Goal: Use online tool/utility: Use online tool/utility

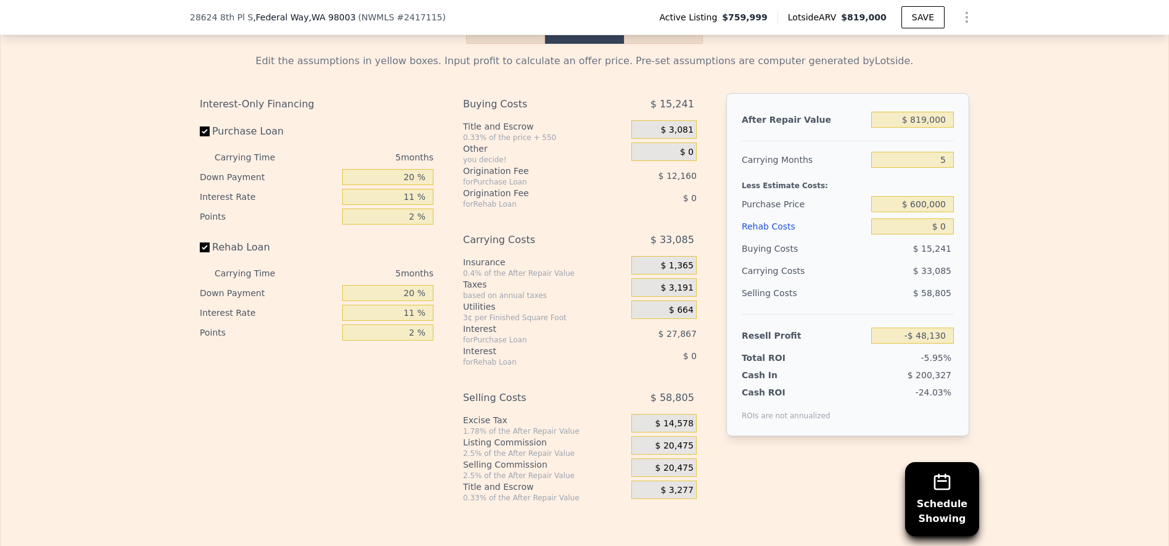
scroll to position [1846, 0]
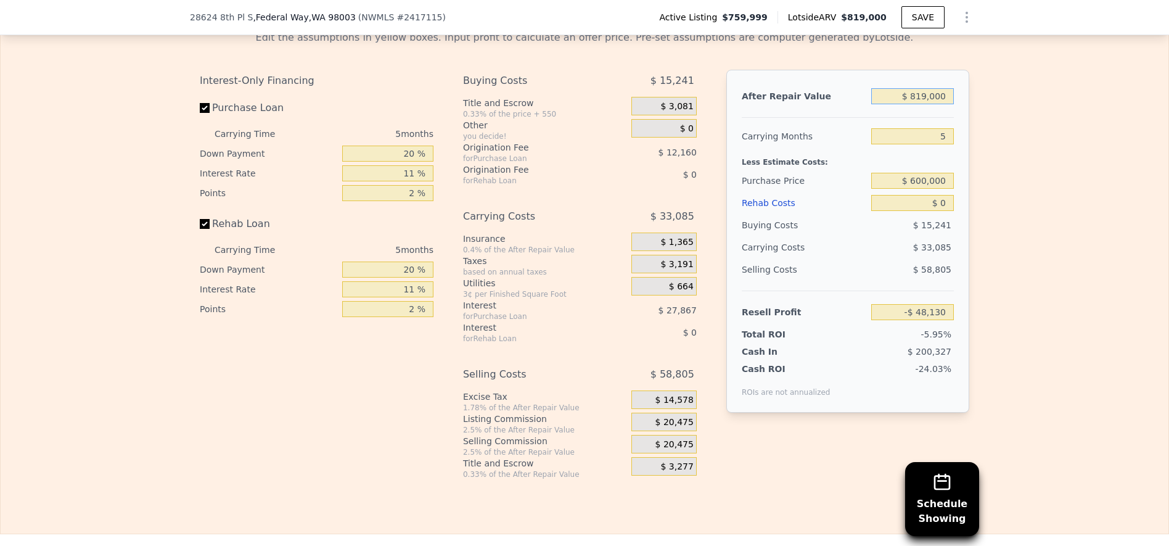
click at [919, 104] on input "$ 819,000" at bounding box center [912, 96] width 83 height 16
type input "$ 8"
type input "-$ 807,502"
type input "$ 82"
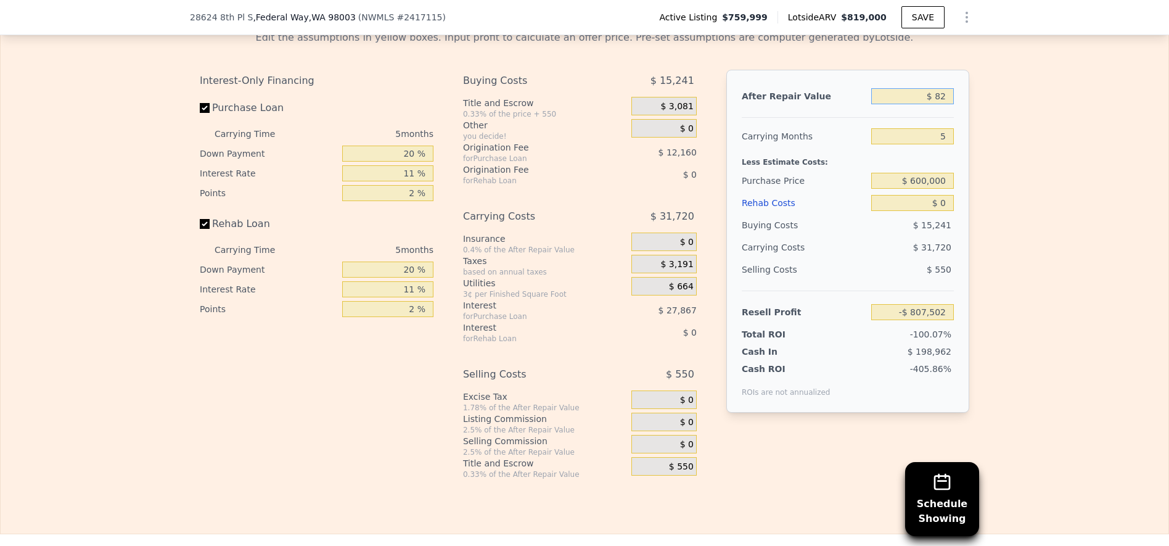
type input "-$ 807,433"
type input "$ 825"
type input "-$ 806,746"
type input "$ 8,250"
type input "-$ 799,860"
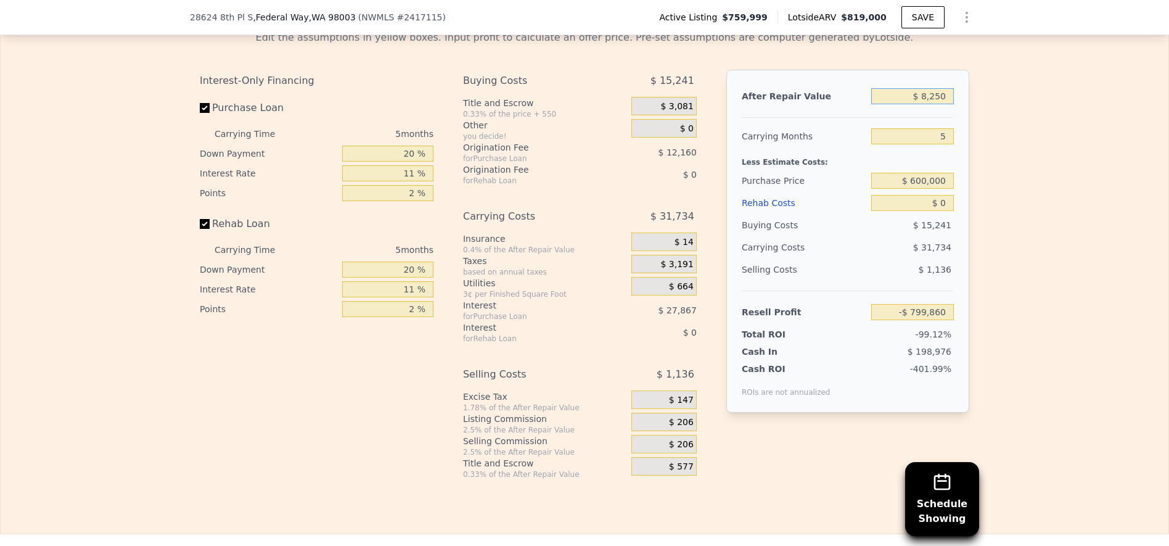
type input "$ 82,500"
type input "-$ 731,018"
type input "$ 825,000"
type input "-$ 42,567"
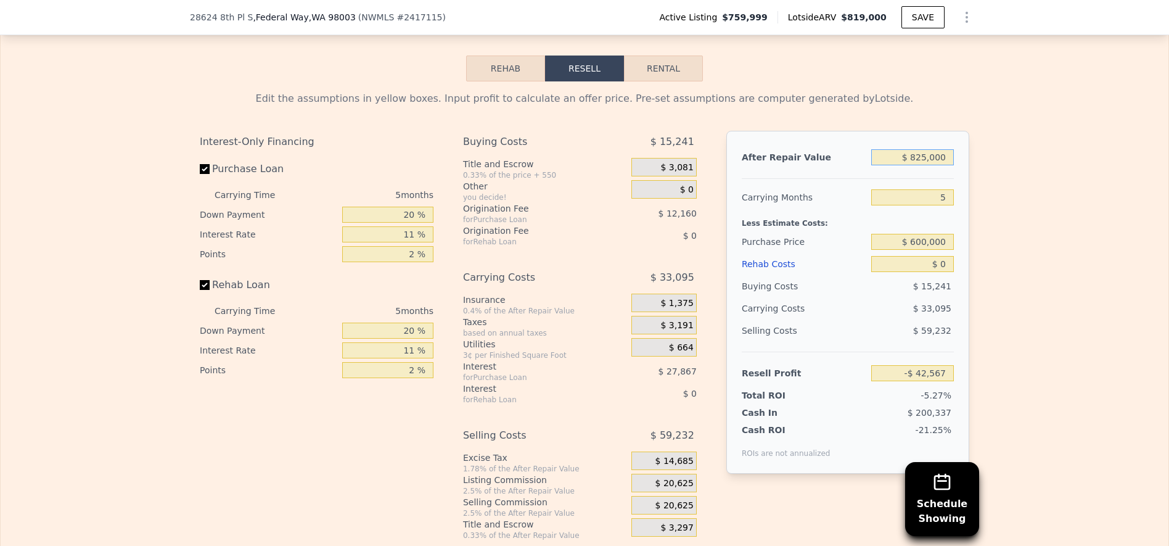
scroll to position [1784, 0]
type input "$ 825,000"
click at [916, 250] on input "$ 600,000" at bounding box center [912, 242] width 83 height 16
click at [924, 250] on input "$ 600,000" at bounding box center [912, 242] width 83 height 16
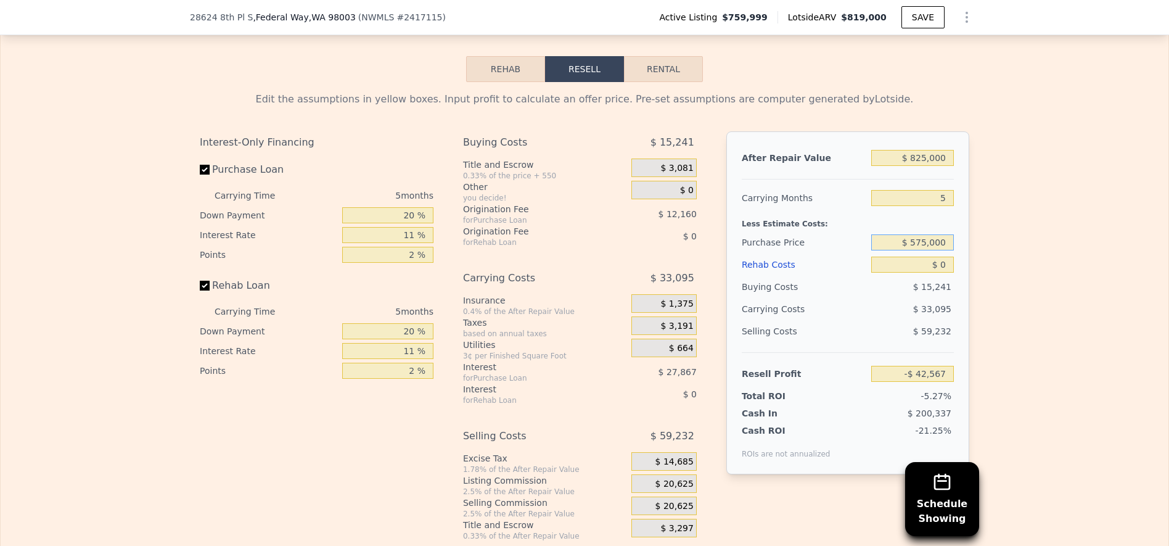
type input "$ 575,000"
type input "$ 152,788"
click at [929, 206] on input "5" at bounding box center [912, 198] width 83 height 16
click at [926, 273] on input "$ 0" at bounding box center [912, 265] width 83 height 16
click at [927, 273] on input "$ 0" at bounding box center [912, 265] width 83 height 16
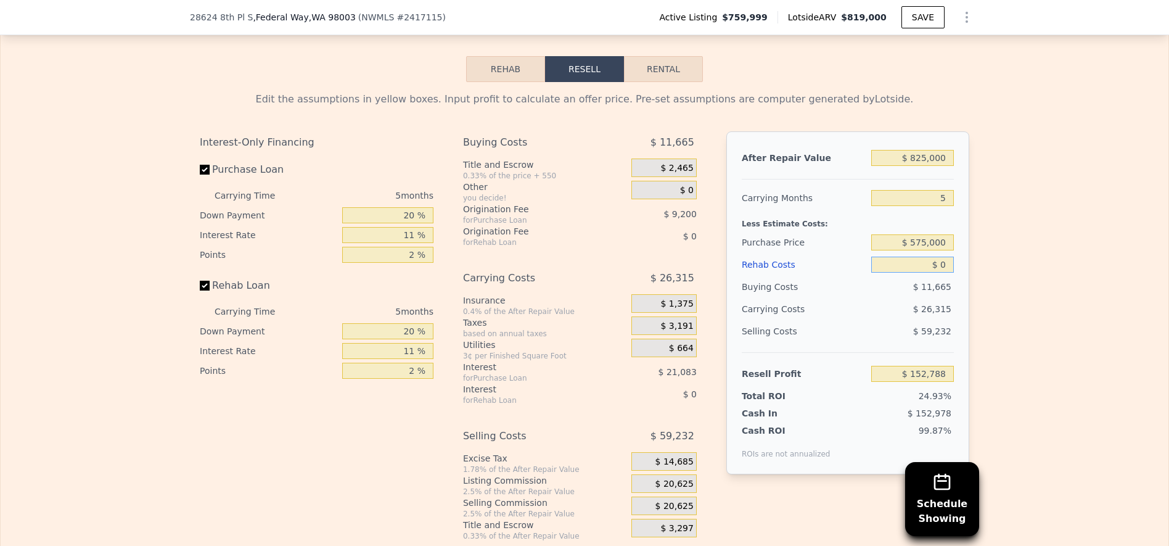
click at [934, 273] on input "$ 0" at bounding box center [912, 265] width 83 height 16
click at [935, 273] on input "$ 0" at bounding box center [912, 265] width 83 height 16
click at [936, 273] on input "$ 0" at bounding box center [912, 265] width 83 height 16
click at [940, 273] on input "$ 0" at bounding box center [912, 265] width 83 height 16
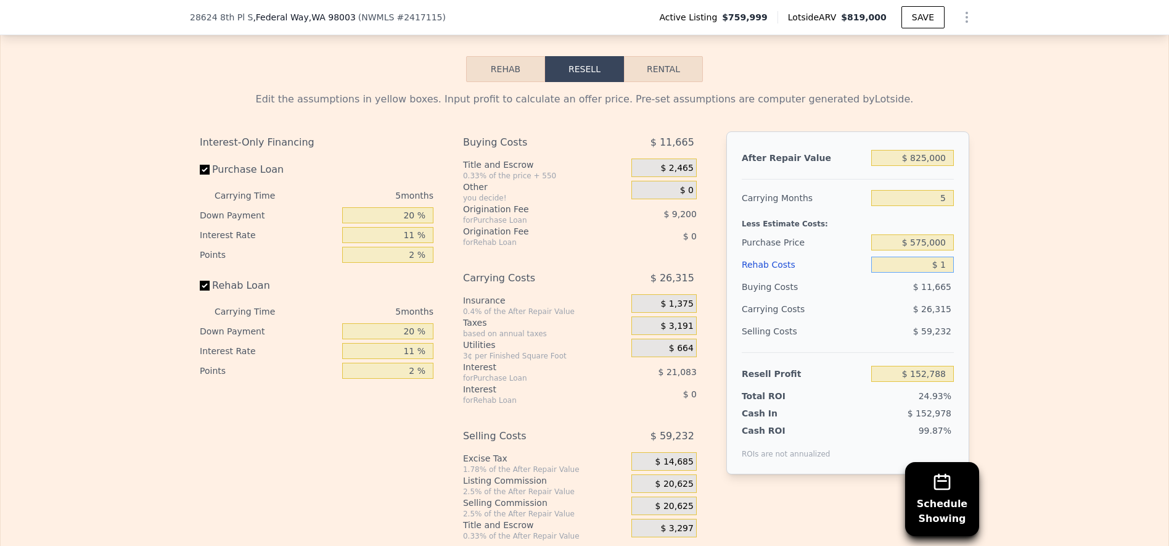
type input "$ 12"
type input "$ 152,776"
type input "$ 120"
type input "$ 152,661"
type input "$ 1,200"
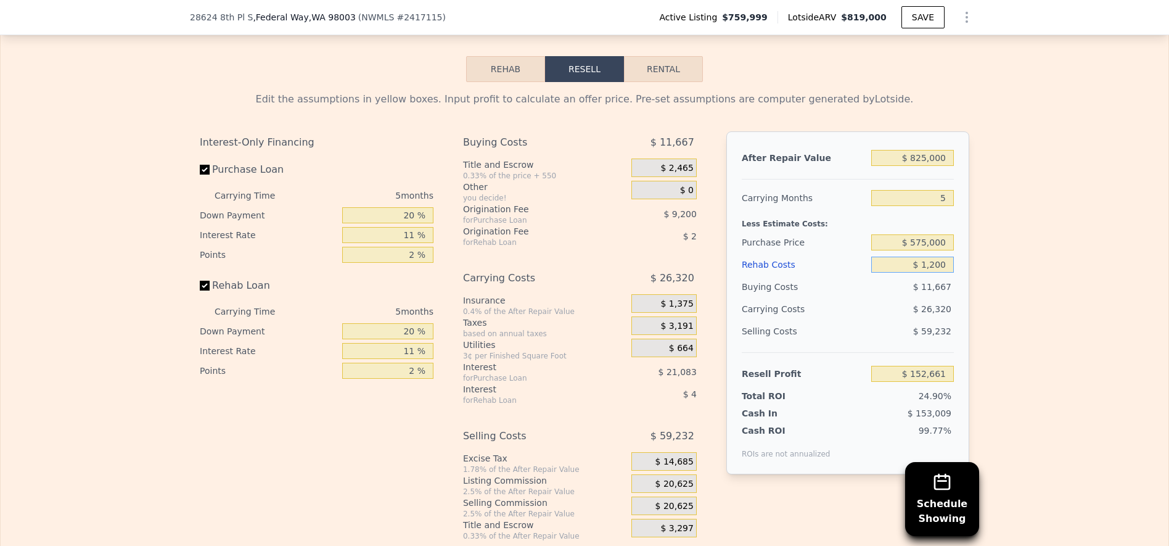
type input "$ 151,524"
type input "$ 12,000"
type input "$ 140,156"
type input "$ 120,000"
type input "$ 26,468"
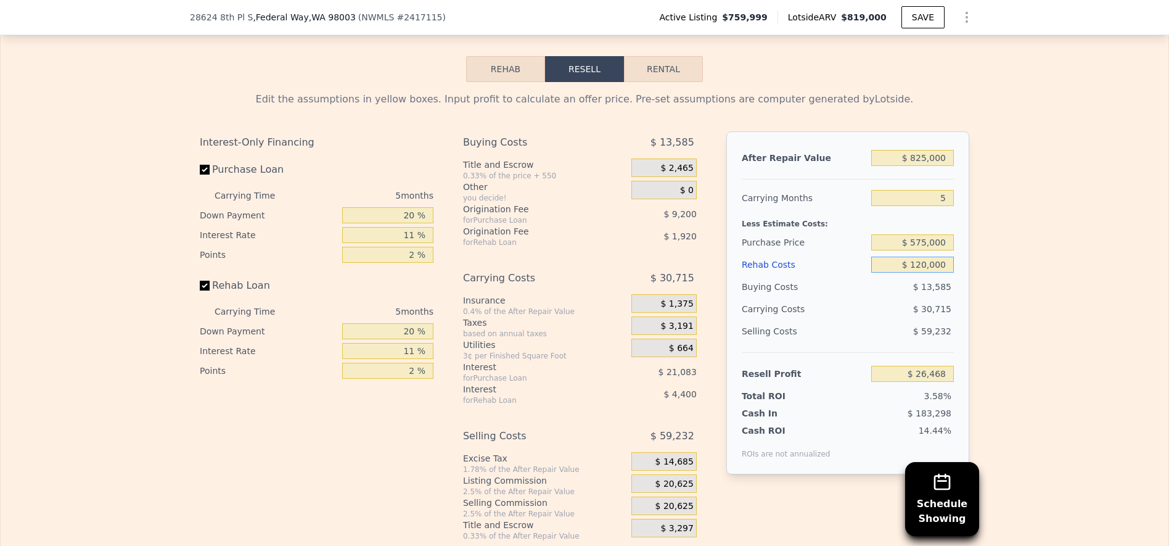
type input "$ 120,000"
click at [921, 166] on input "$ 825,000" at bounding box center [912, 158] width 83 height 16
type input "$ 8"
type input "-$ 738,467"
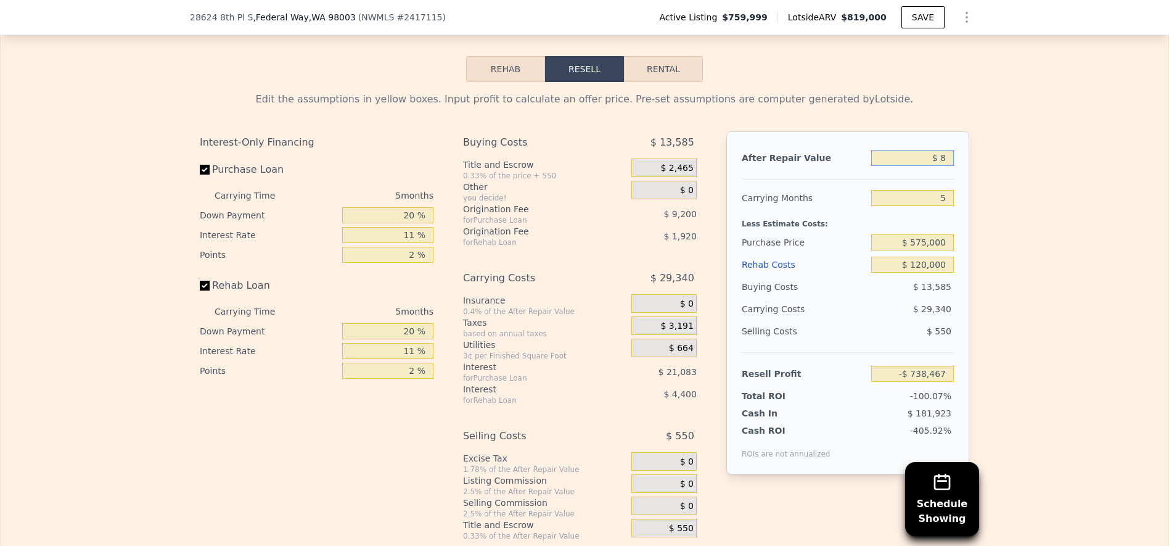
type input "$ 85"
type input "-$ 738,396"
type input "$ 850"
type input "-$ 737,686"
type input "$ 8,500"
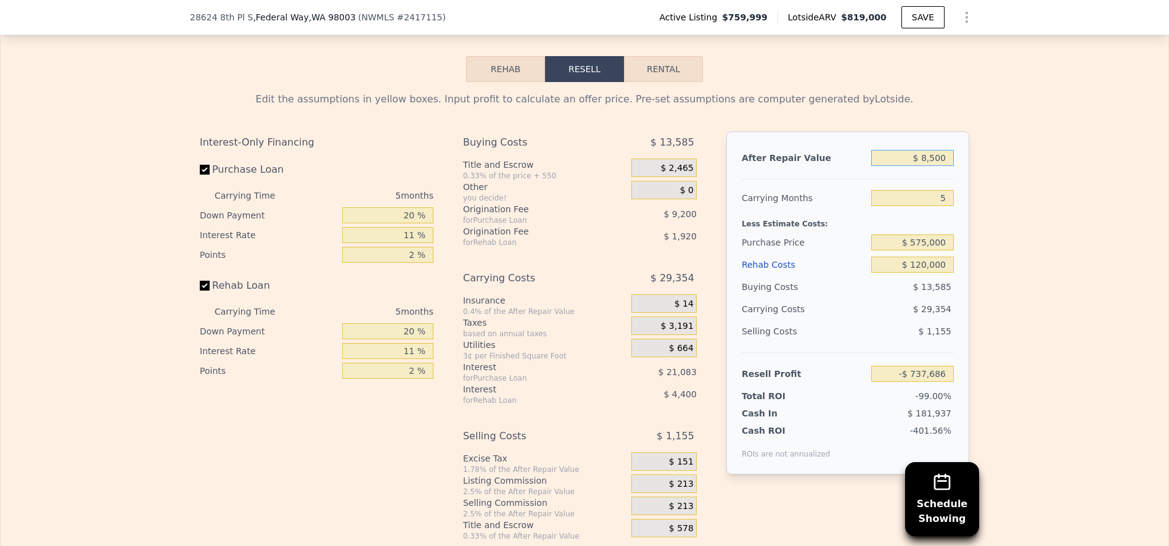
type input "-$ 730,594"
type input "$ 85,000"
type input "-$ 659,663"
type input "$ 850,000"
type input "$ 49,647"
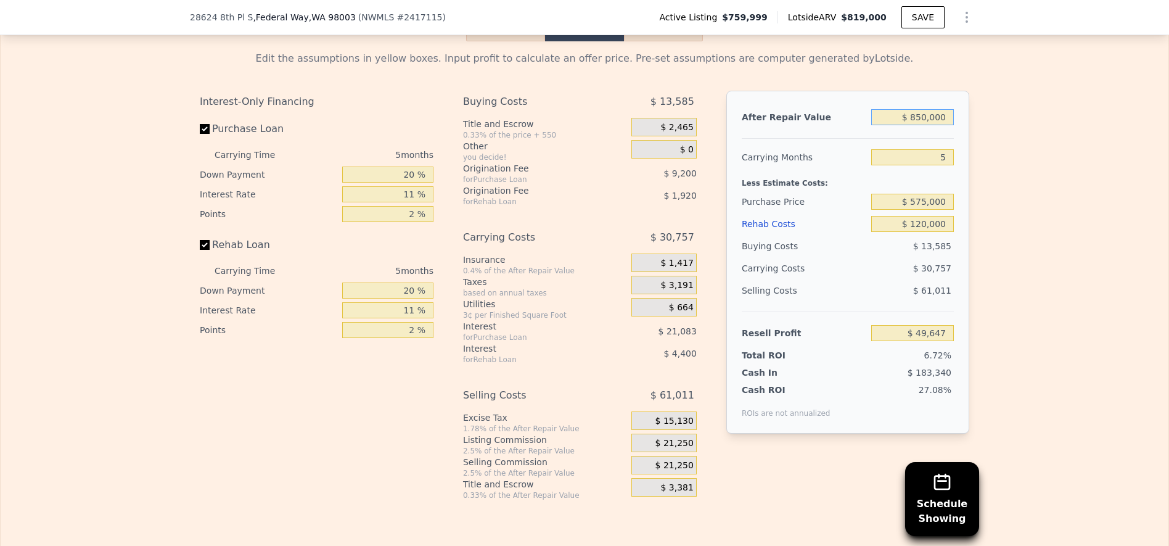
scroll to position [1908, 0]
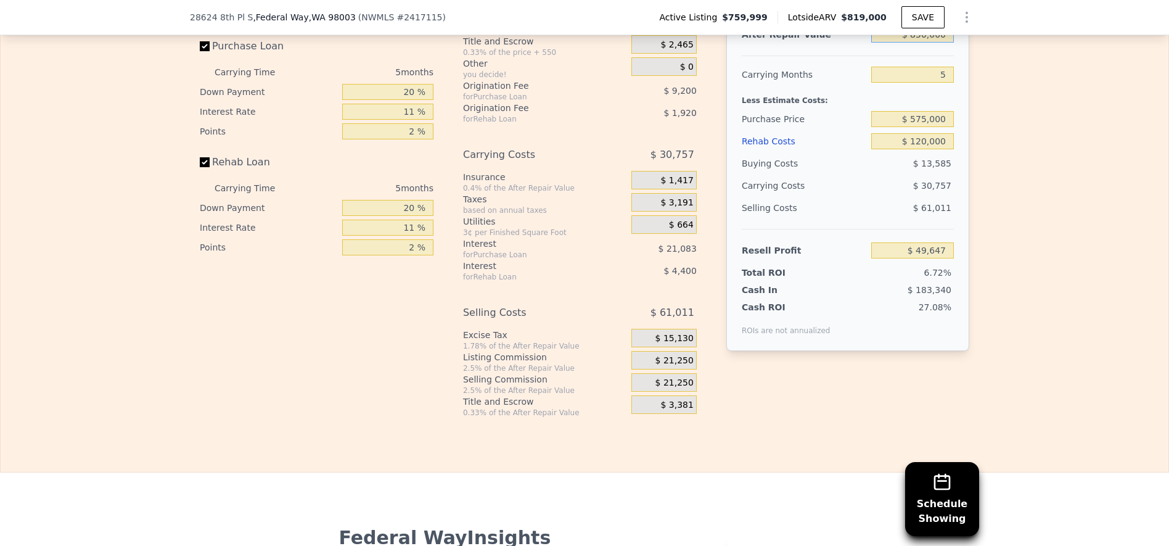
type input "$ 850,000"
click at [918, 149] on input "$ 120,000" at bounding box center [912, 141] width 83 height 16
type input "$ 1"
type input "$ 175,966"
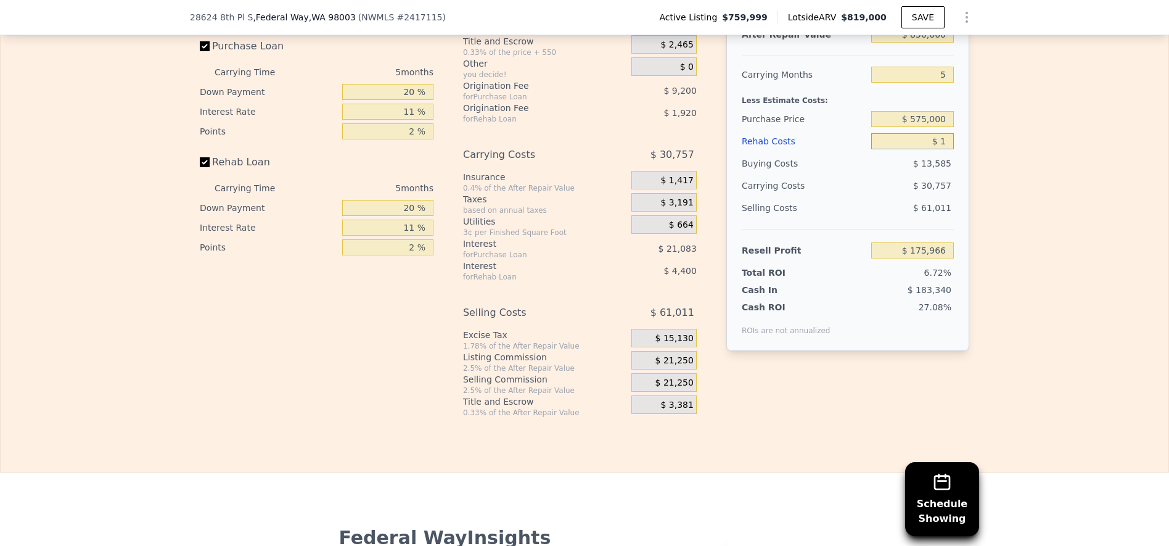
type input "$ 11"
type input "$ 175,956"
type input "$ 110"
type input "$ 175,850"
type input "$ 1,100"
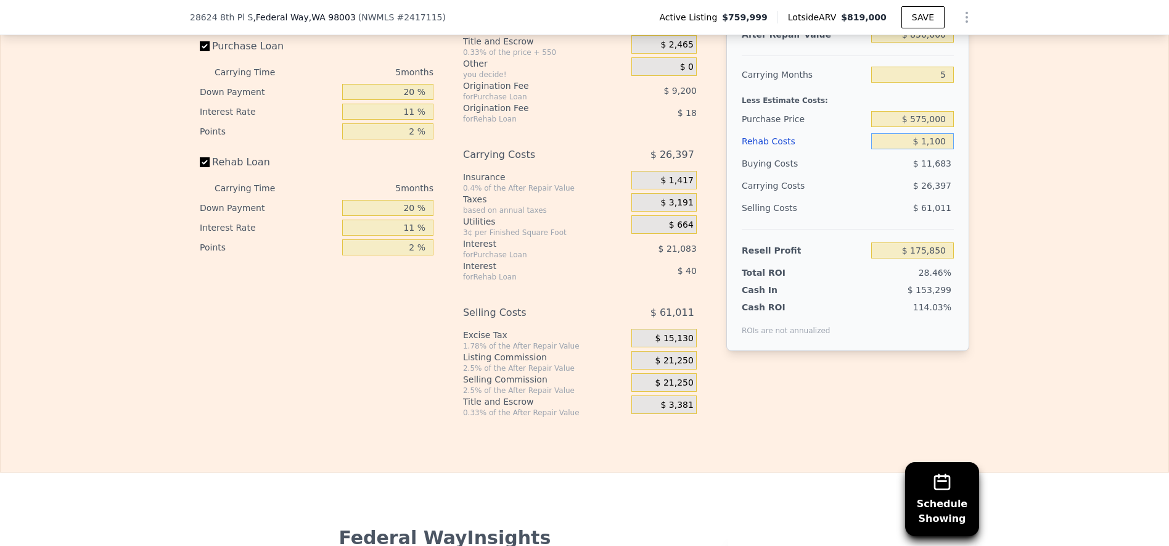
type input "$ 174,809"
type input "$ 11,000"
type input "$ 164,386"
type input "$ 110,000"
type input "$ 60,172"
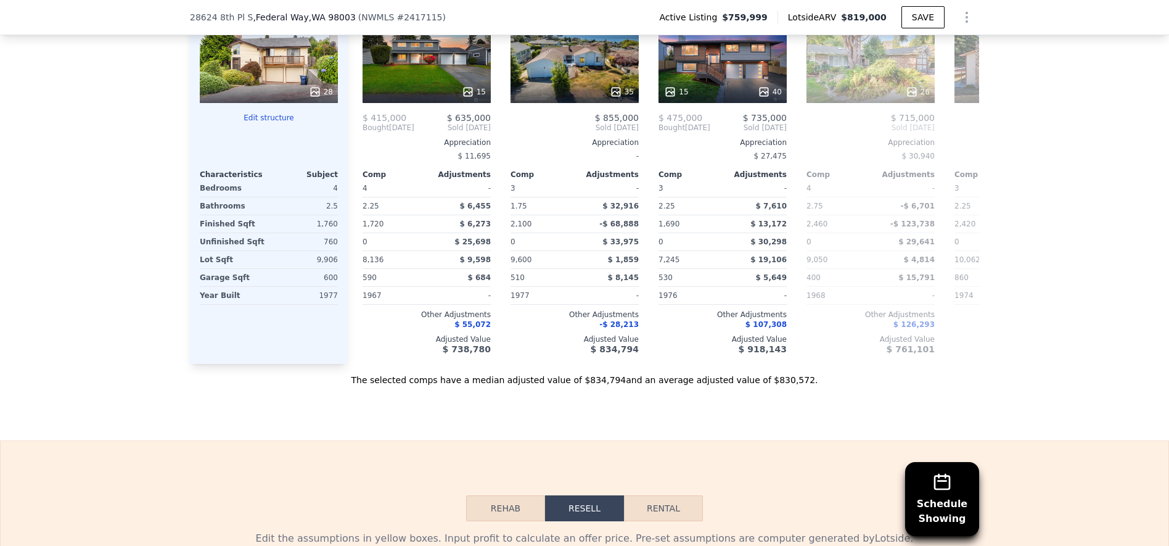
scroll to position [1332, 0]
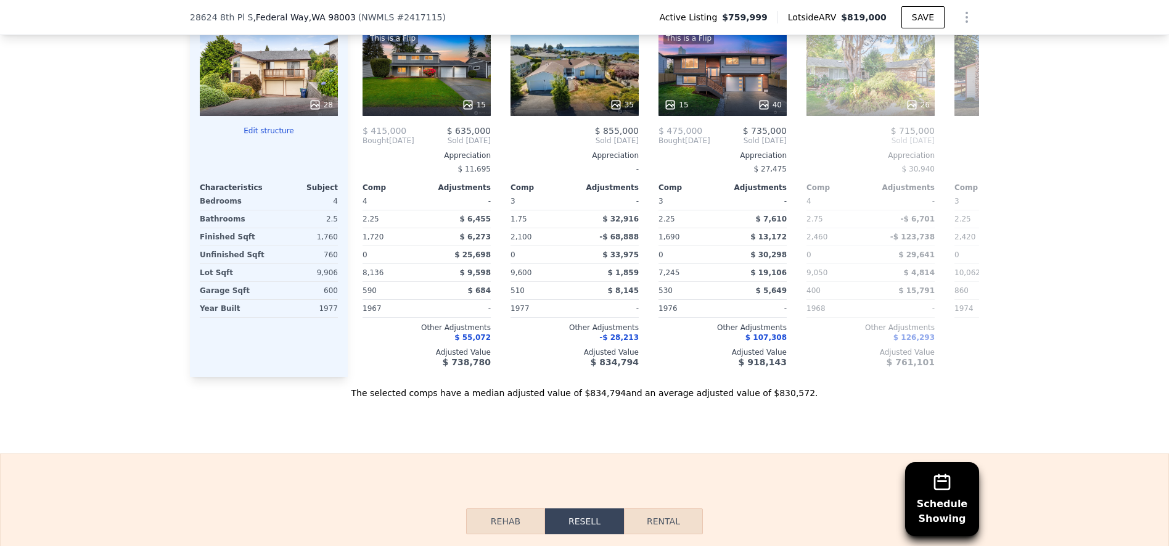
type input "$ 110,000"
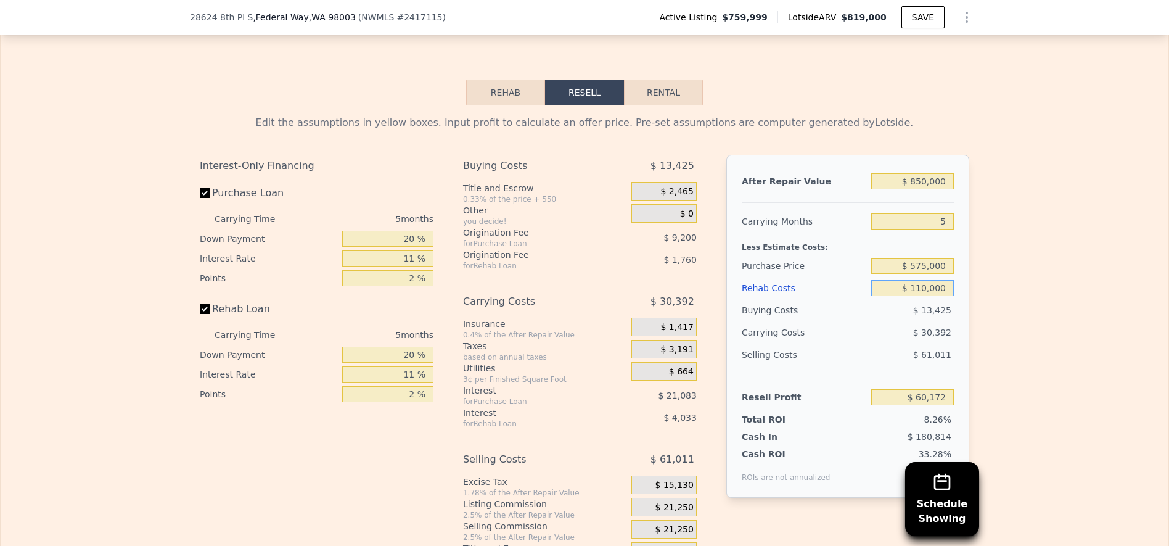
scroll to position [1764, 0]
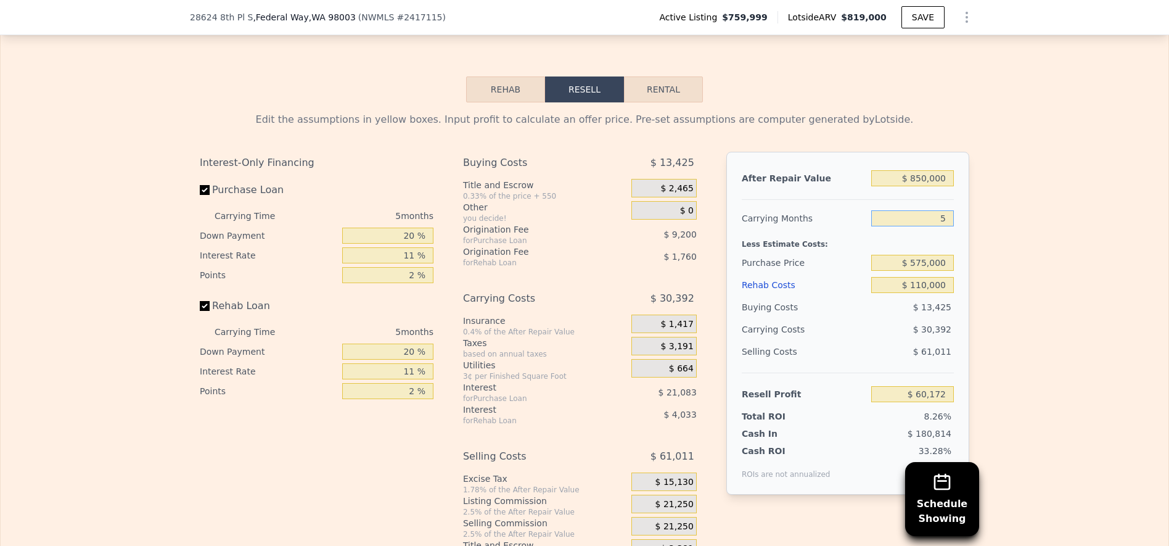
drag, startPoint x: 933, startPoint y: 234, endPoint x: 944, endPoint y: 234, distance: 10.5
click at [944, 226] on input "5" at bounding box center [912, 218] width 83 height 16
type input "4"
type input "$ 66,251"
type input "4"
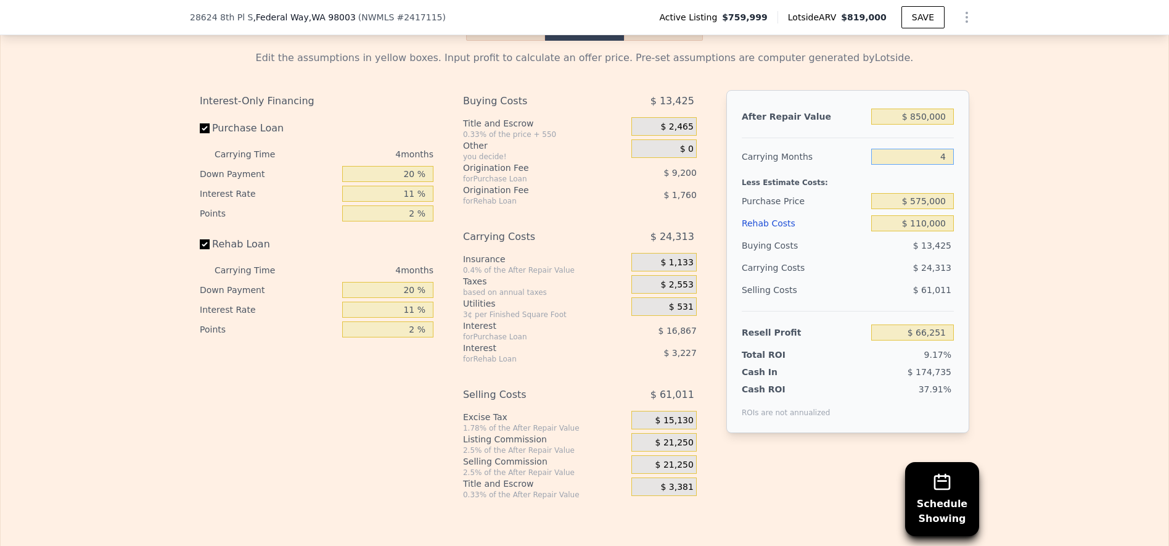
scroll to position [1887, 0]
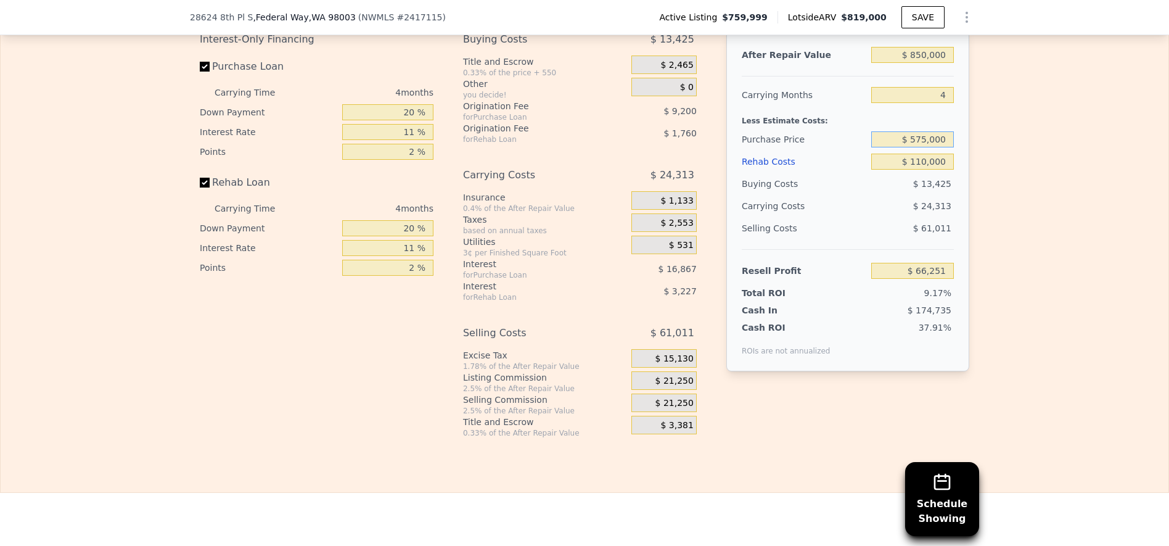
drag, startPoint x: 926, startPoint y: 158, endPoint x: 917, endPoint y: 158, distance: 8.6
click at [917, 147] on input "$ 575,000" at bounding box center [912, 139] width 83 height 16
